Goal: Task Accomplishment & Management: Manage account settings

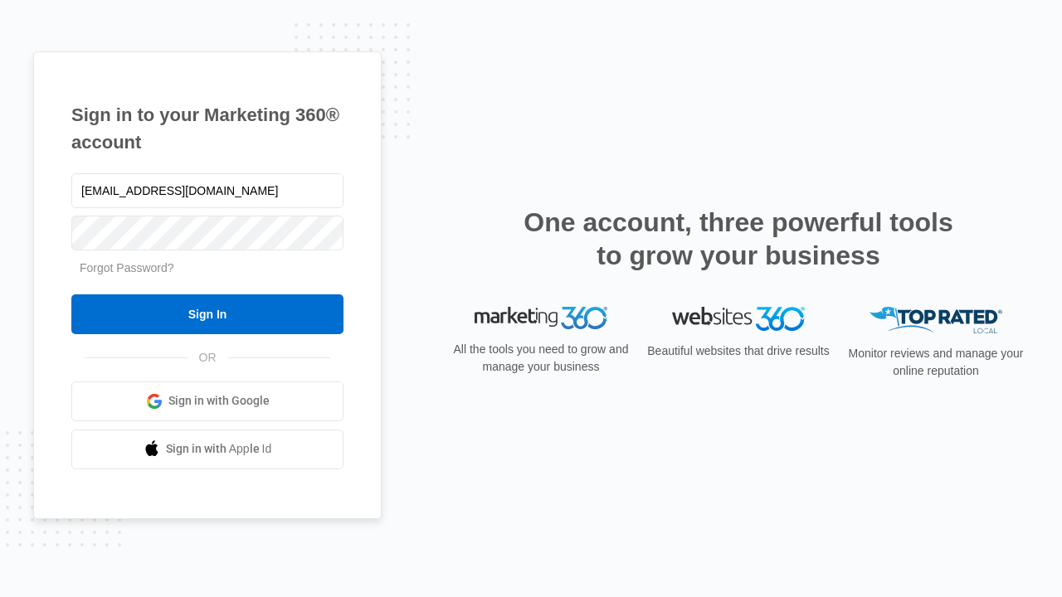
type input "dankie614@gmail.com"
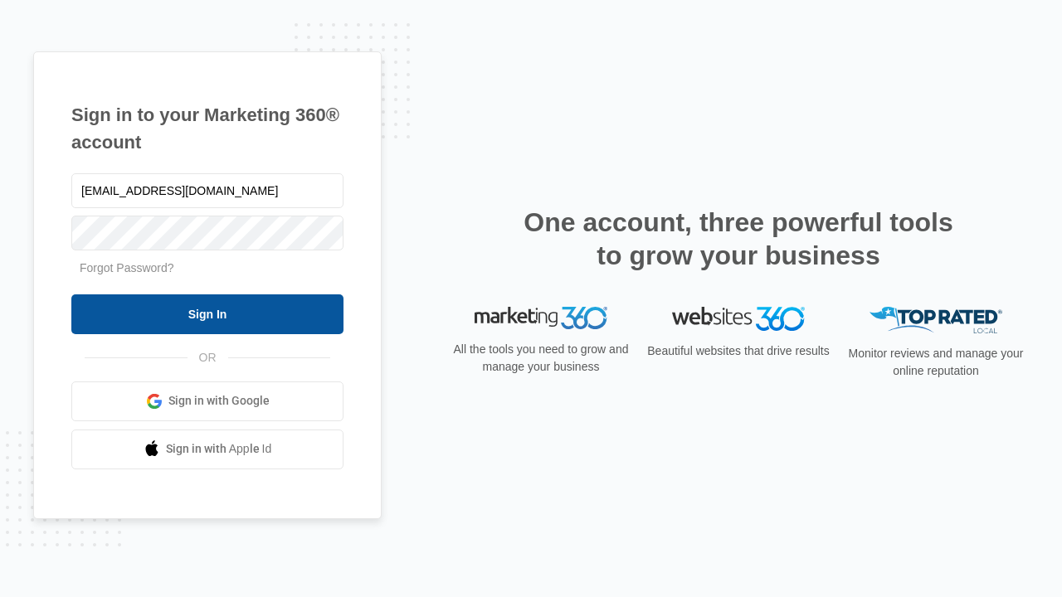
click at [207, 314] on input "Sign In" at bounding box center [207, 314] width 272 height 40
